Goal: Task Accomplishment & Management: Manage account settings

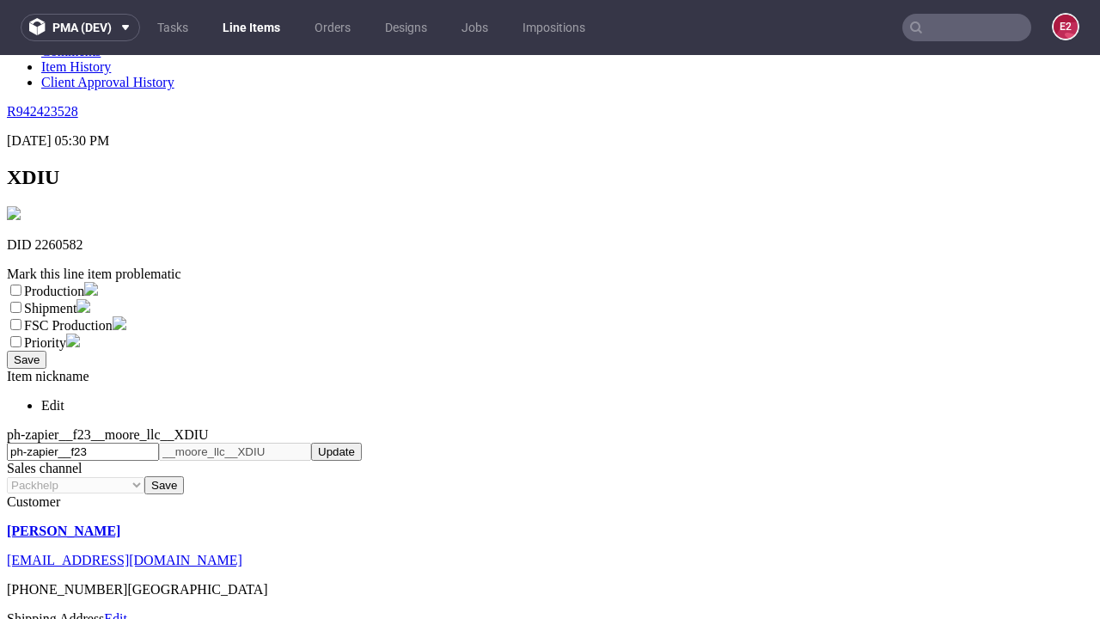
scroll to position [303, 0]
select select "dtp_ca_needed"
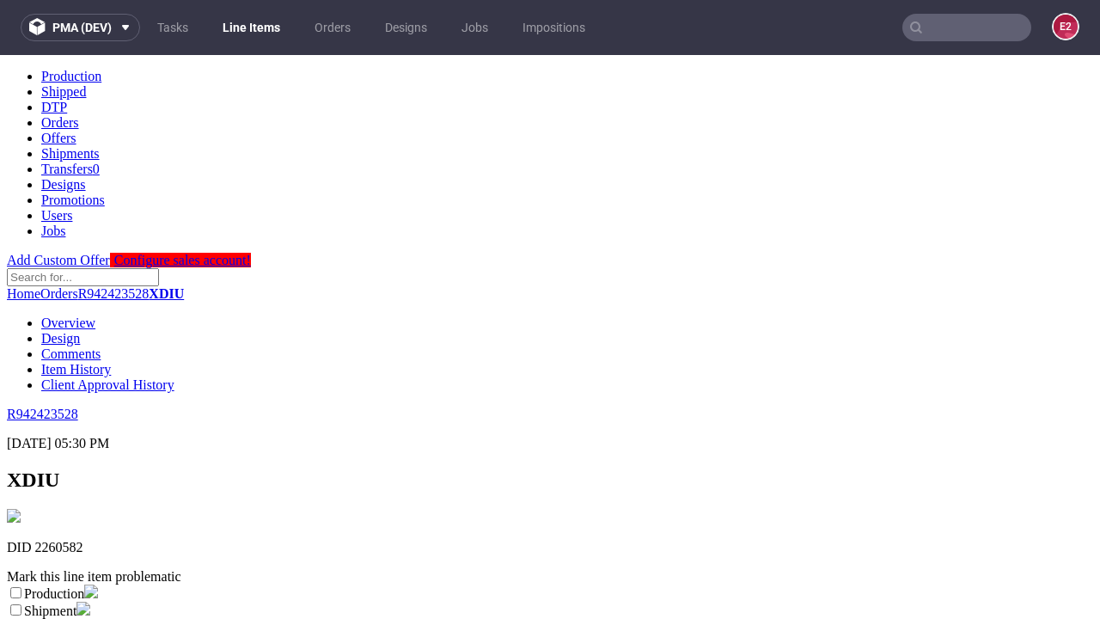
scroll to position [0, 0]
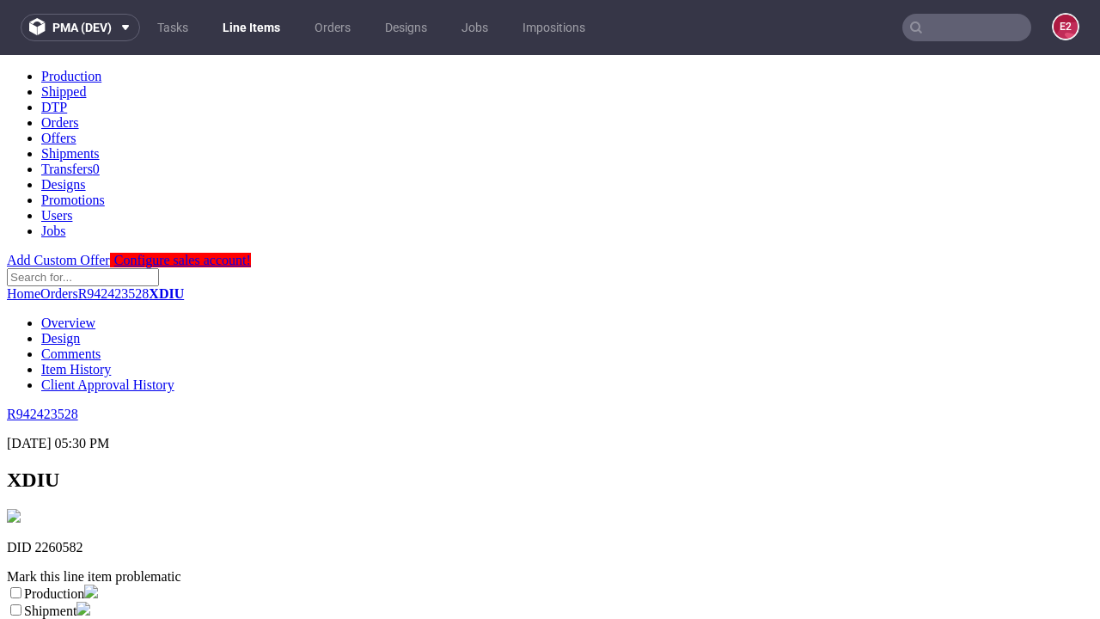
checkbox input "true"
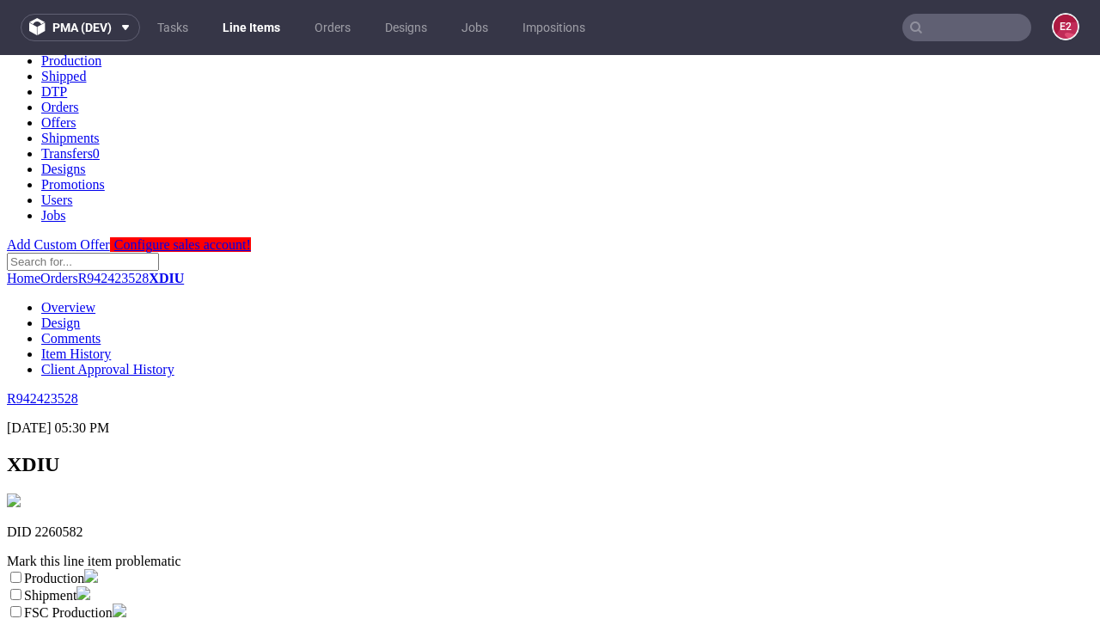
type textarea "test"
